Goal: Task Accomplishment & Management: Manage account settings

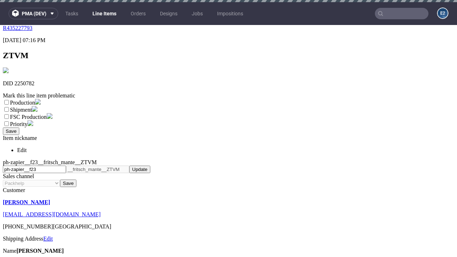
scroll to position [2, 0]
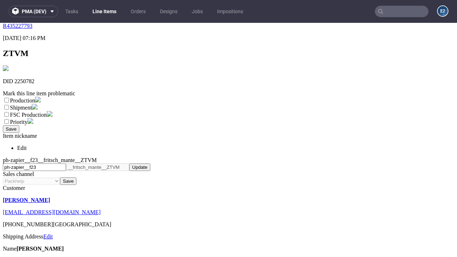
select select "dtp_ca_needed"
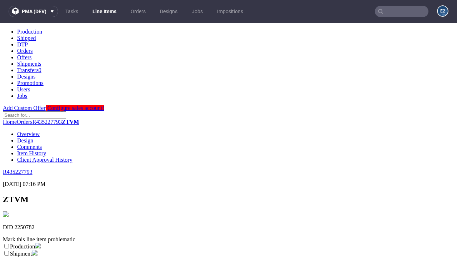
scroll to position [0, 0]
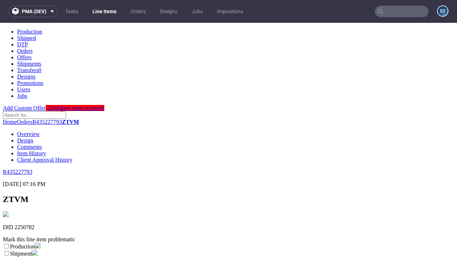
checkbox input "true"
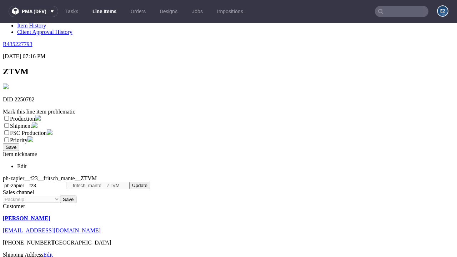
type textarea "test"
